Goal: Information Seeking & Learning: Learn about a topic

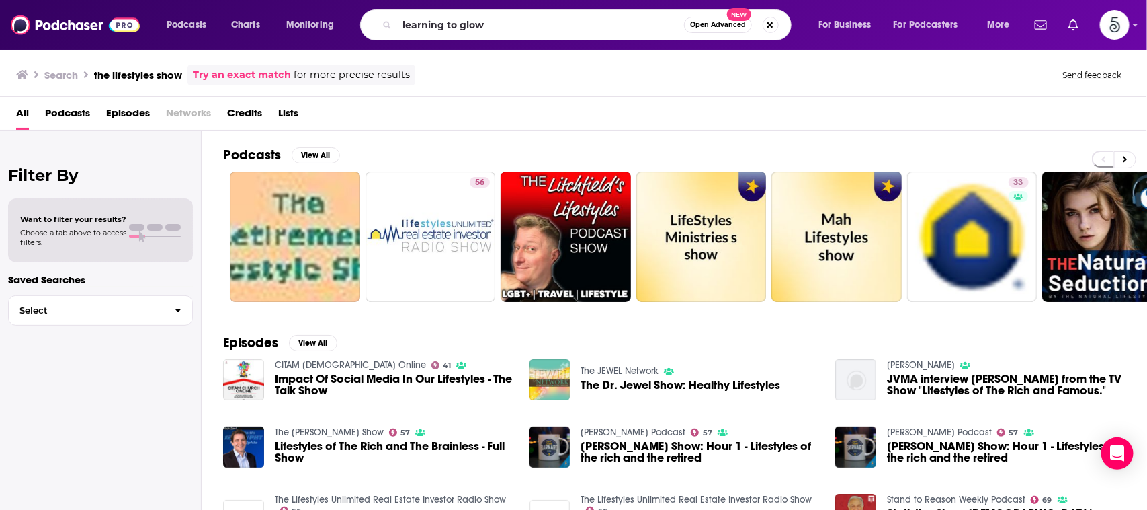
type input "learning to glow"
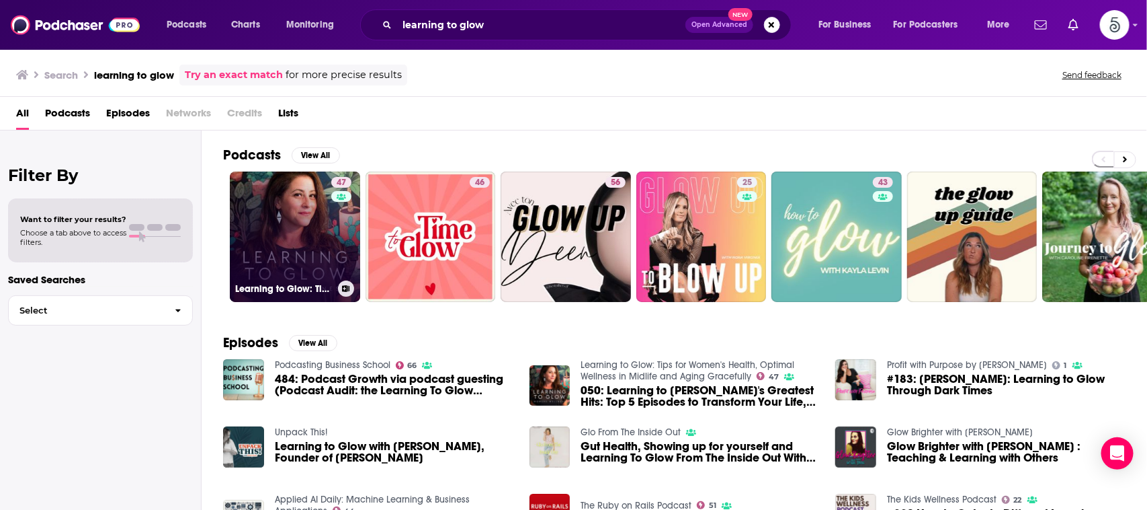
click at [298, 190] on link "47 Learning to Glow: Tips for Women's Health, Optimal Wellness in Midlife and A…" at bounding box center [295, 236] width 130 height 130
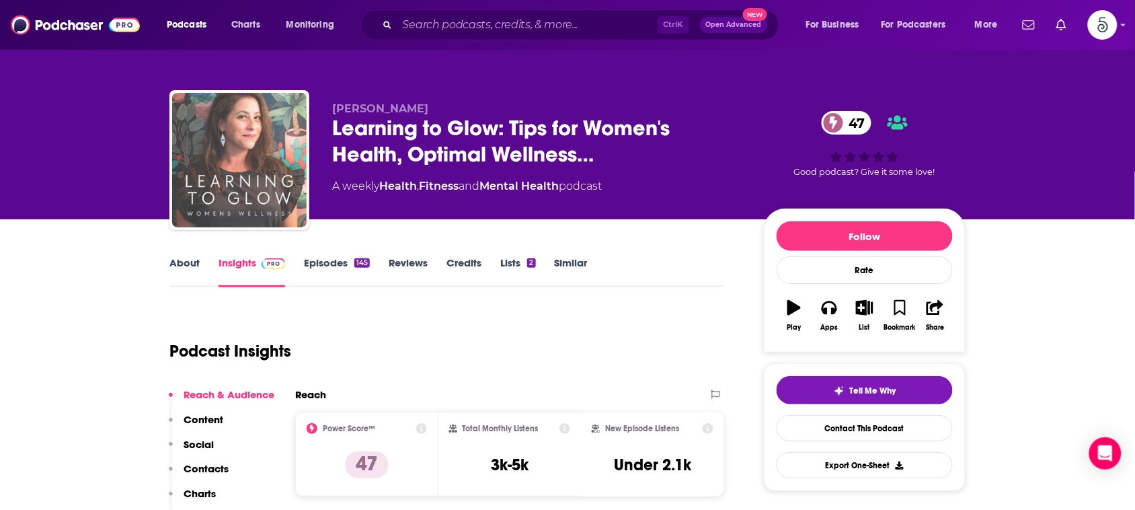
drag, startPoint x: 298, startPoint y: 190, endPoint x: 326, endPoint y: 247, distance: 63.7
click at [298, 192] on img "Learning to Glow: Tips for Women's Health, Optimal Wellness in Midlife and Agin…" at bounding box center [239, 160] width 134 height 134
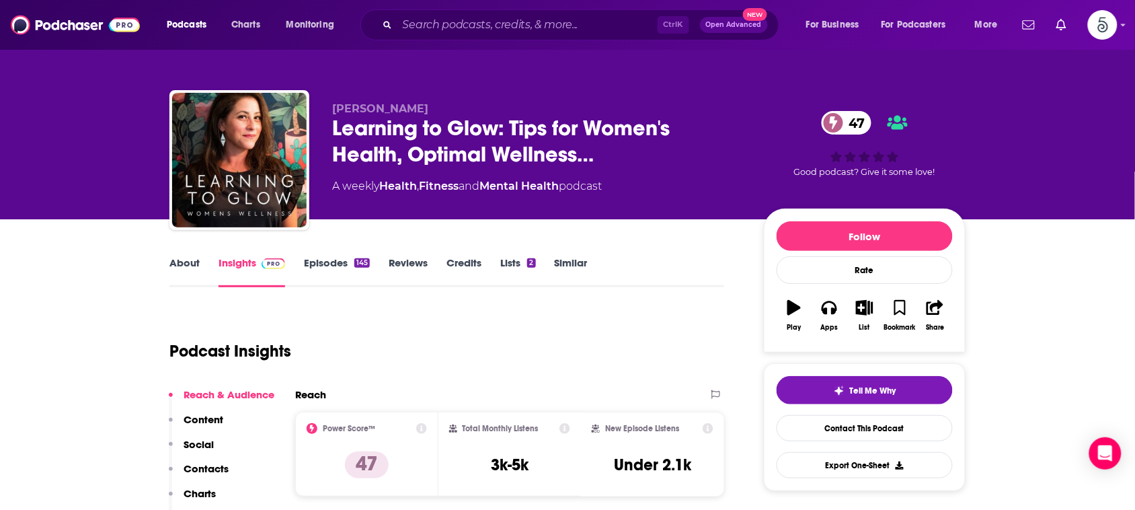
drag, startPoint x: 536, startPoint y: 464, endPoint x: 487, endPoint y: 460, distance: 49.2
click at [487, 460] on div "Total Monthly Listens 3k-5k" at bounding box center [510, 454] width 122 height 62
copy h3 "3k-5k"
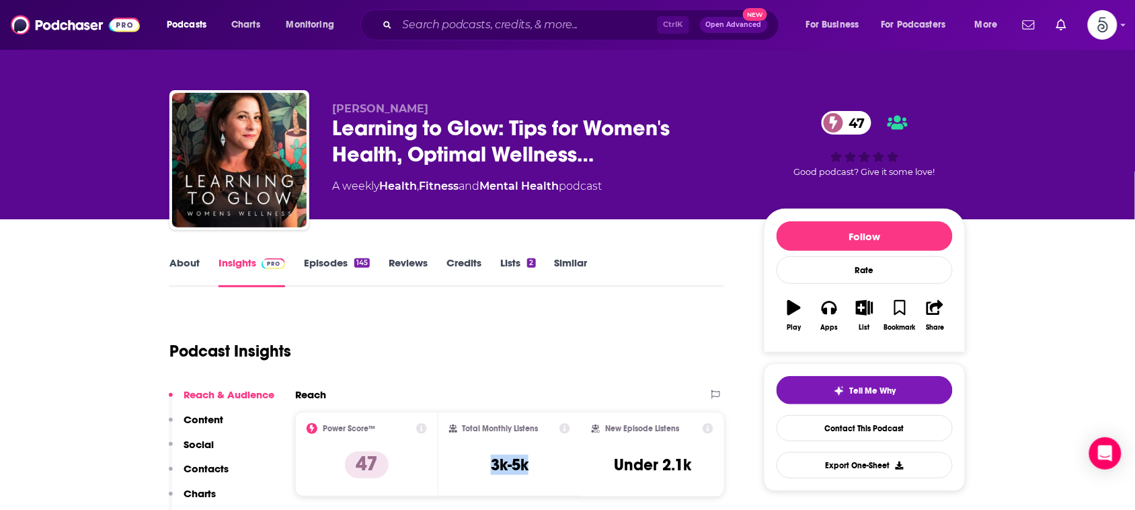
click at [187, 261] on link "About" at bounding box center [184, 271] width 30 height 31
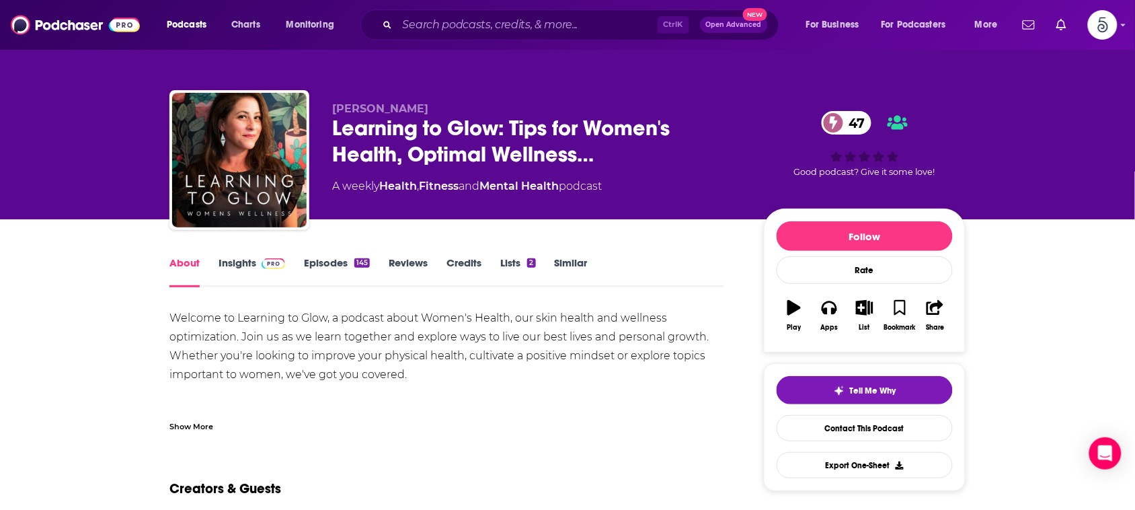
click at [232, 266] on link "Insights" at bounding box center [251, 271] width 67 height 31
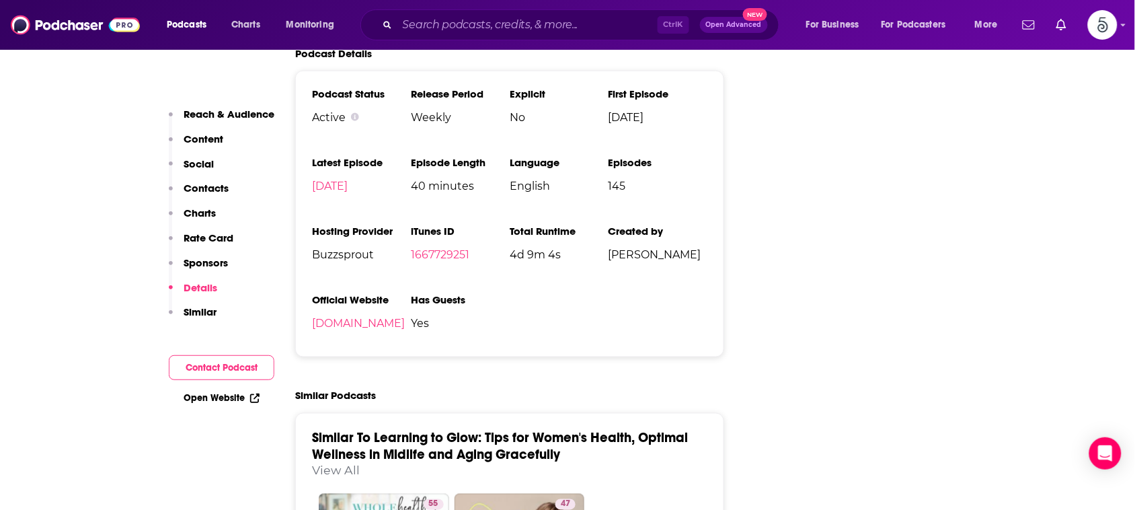
scroll to position [1923, 0]
